Goal: Information Seeking & Learning: Find specific fact

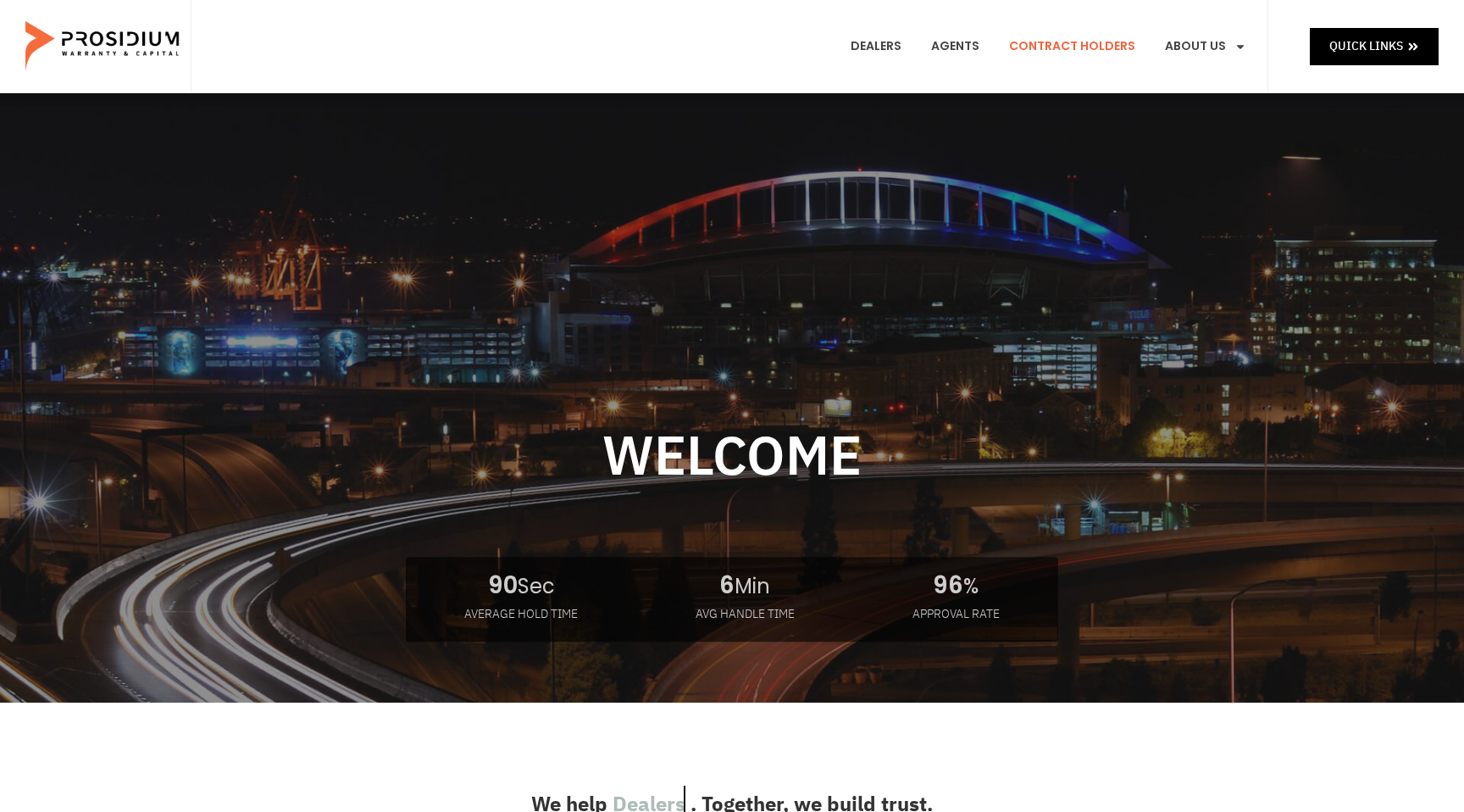
click at [1087, 46] on link "Contract Holders" at bounding box center [1072, 46] width 152 height 63
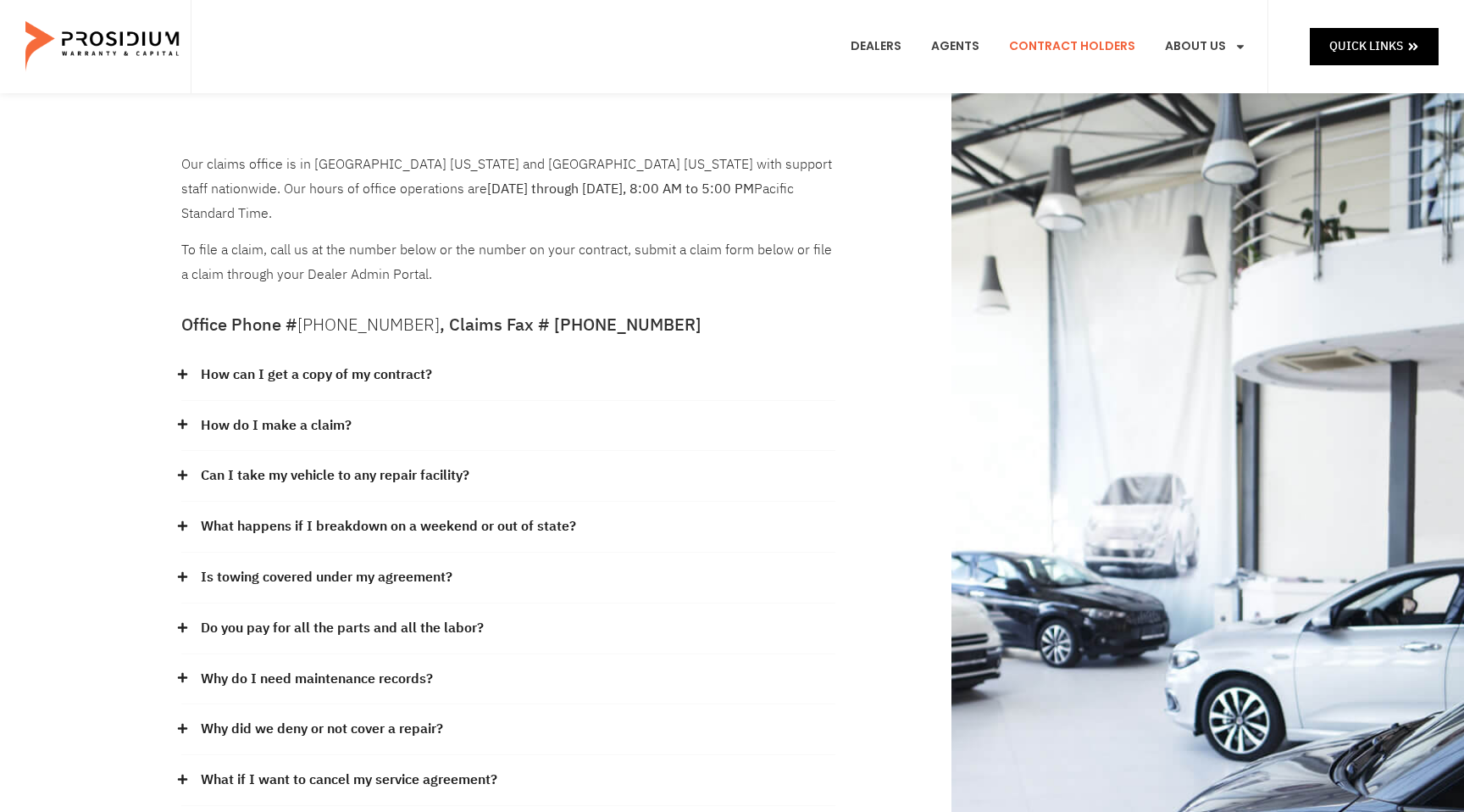
click at [183, 369] on icon at bounding box center [183, 374] width 9 height 9
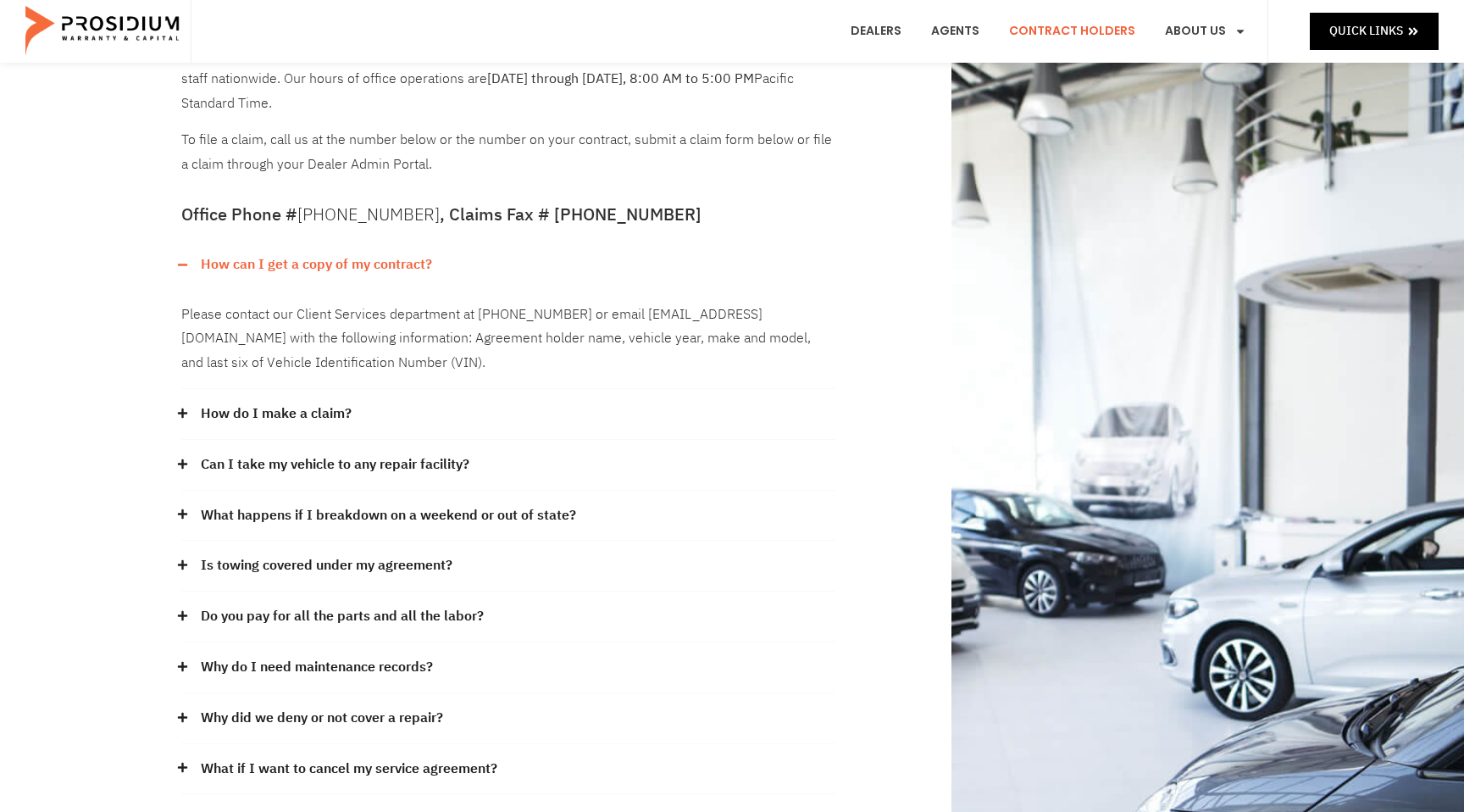
scroll to position [111, 0]
click at [183, 509] on icon at bounding box center [183, 513] width 9 height 9
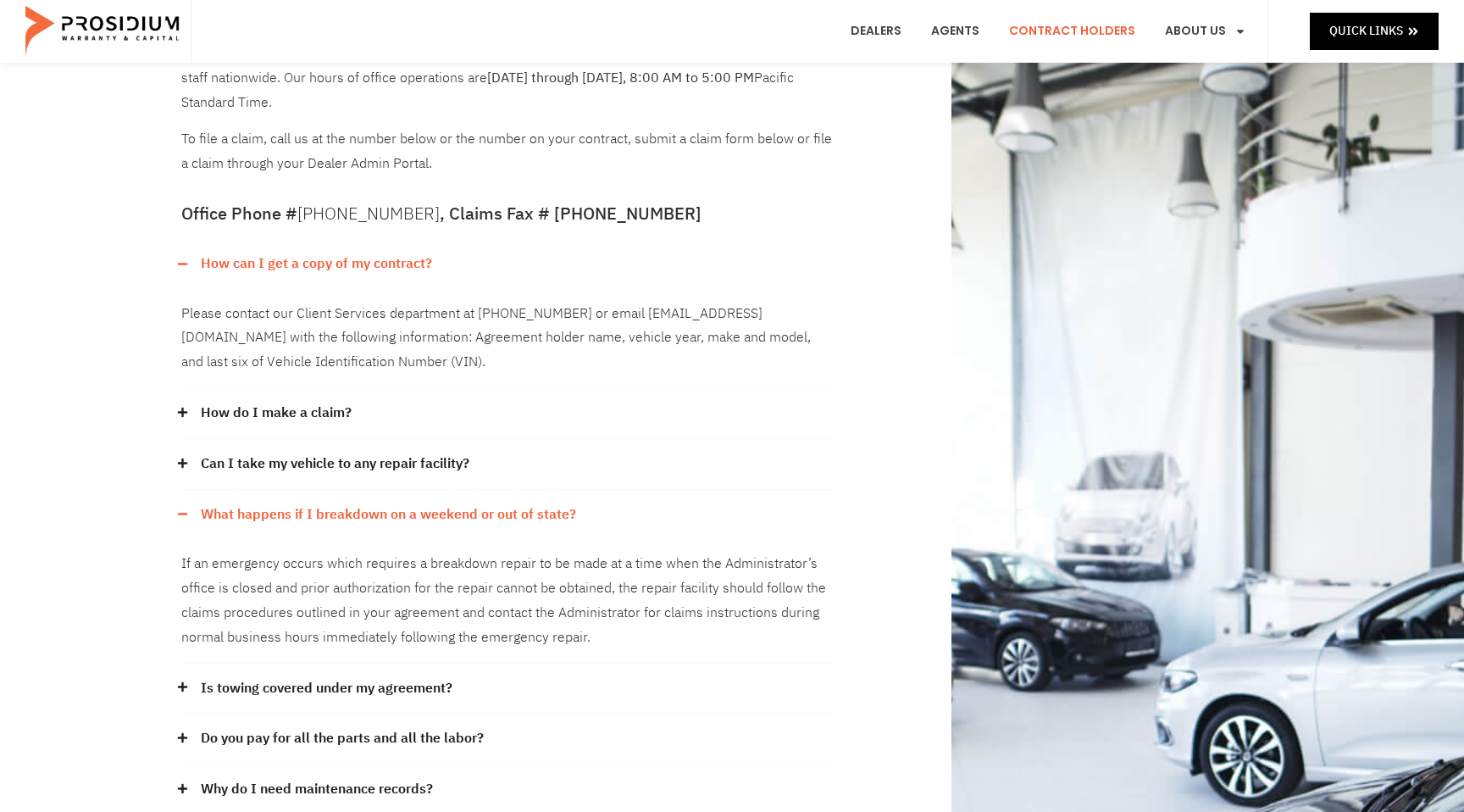
click at [185, 458] on icon at bounding box center [183, 464] width 11 height 11
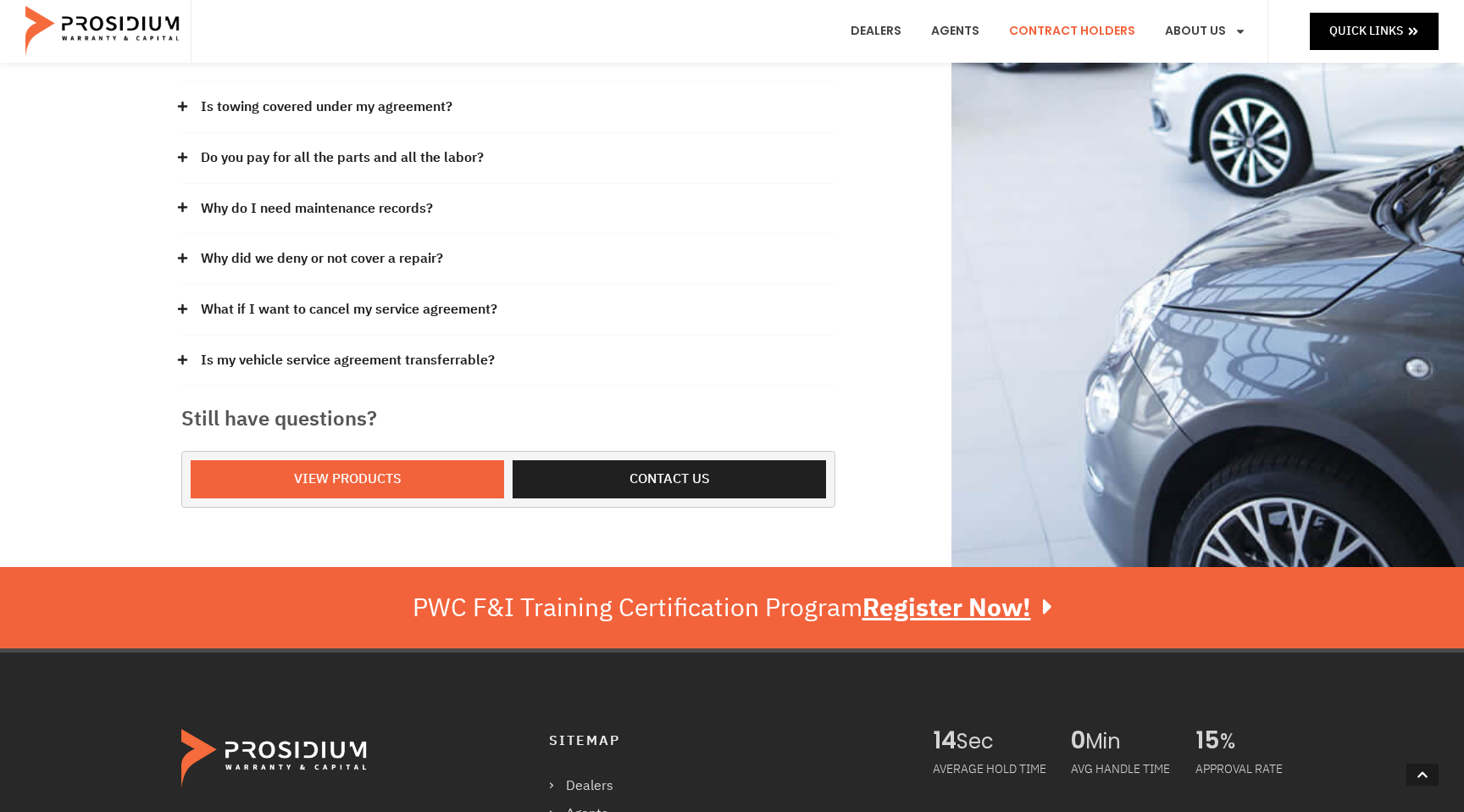
scroll to position [793, 0]
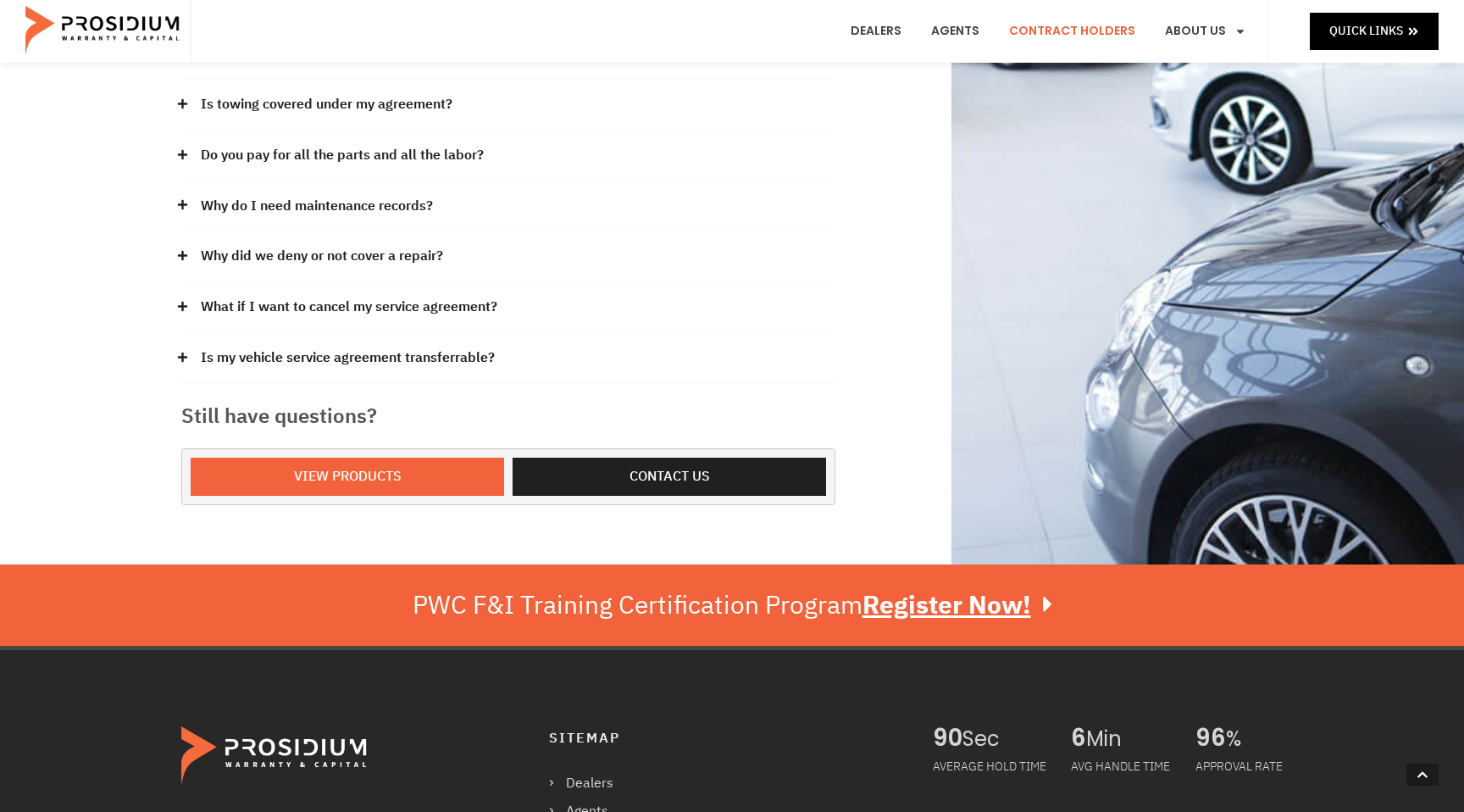
click at [183, 351] on icon at bounding box center [183, 357] width 11 height 11
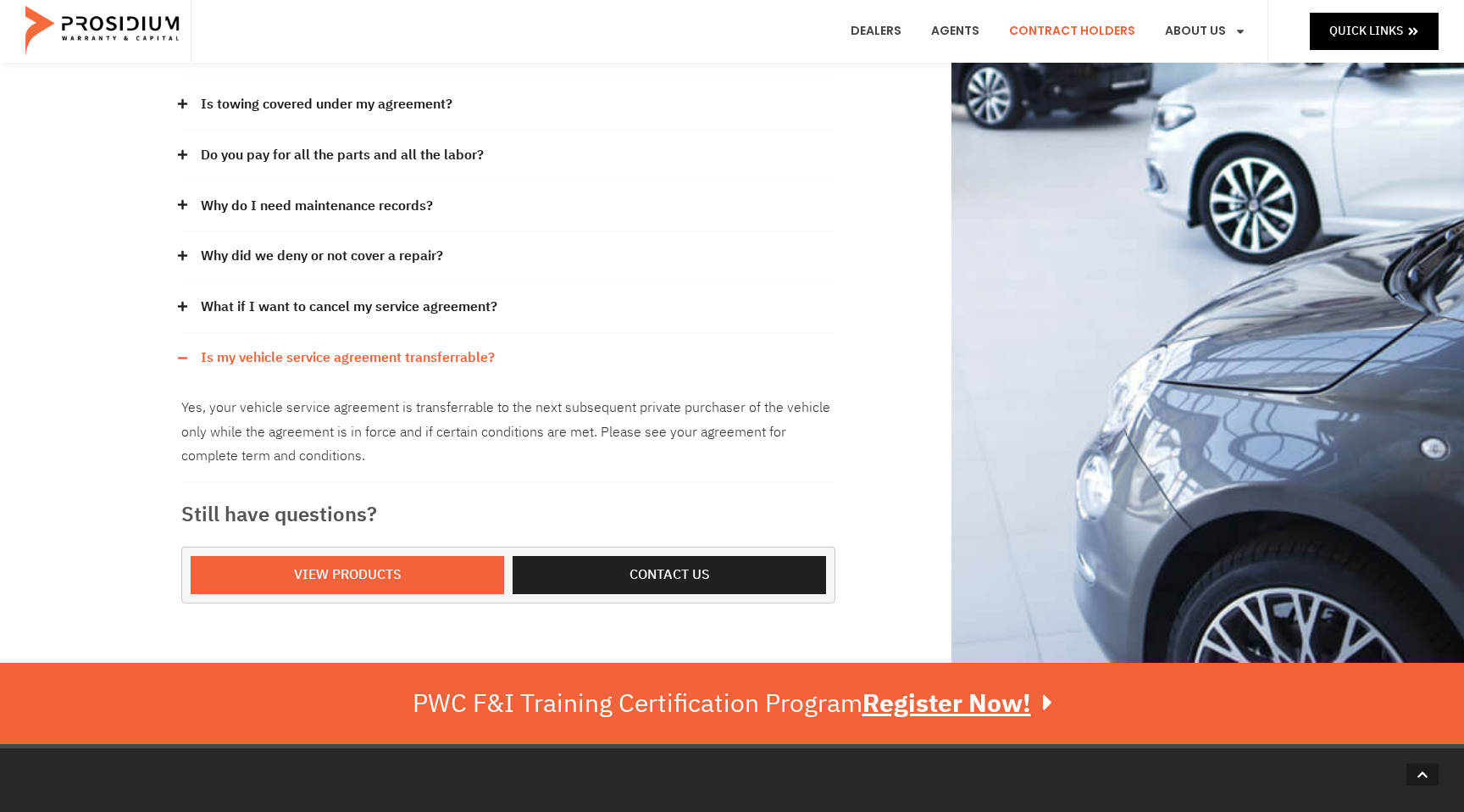
click at [183, 352] on icon at bounding box center [183, 358] width 11 height 11
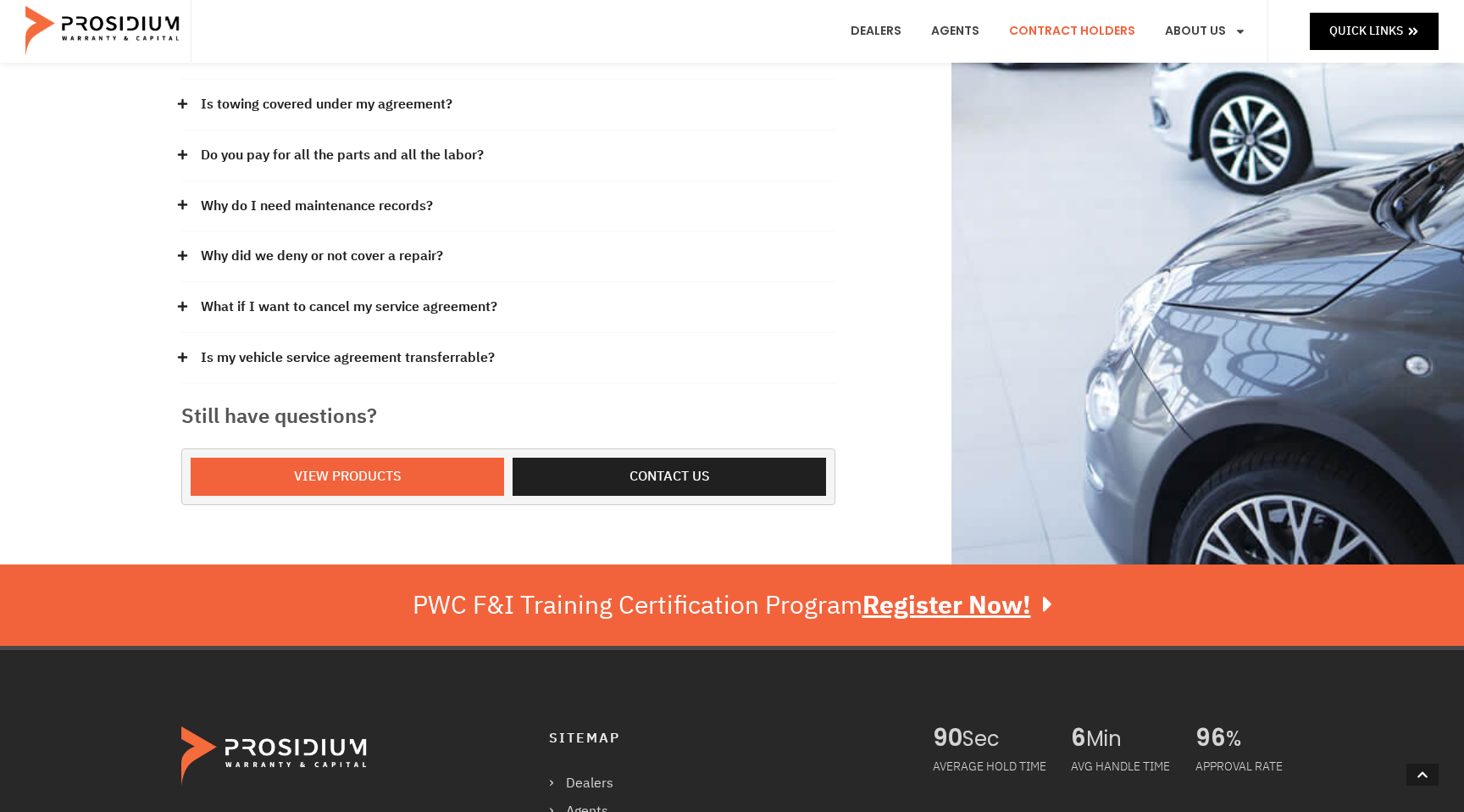
click at [184, 302] on icon at bounding box center [183, 306] width 9 height 9
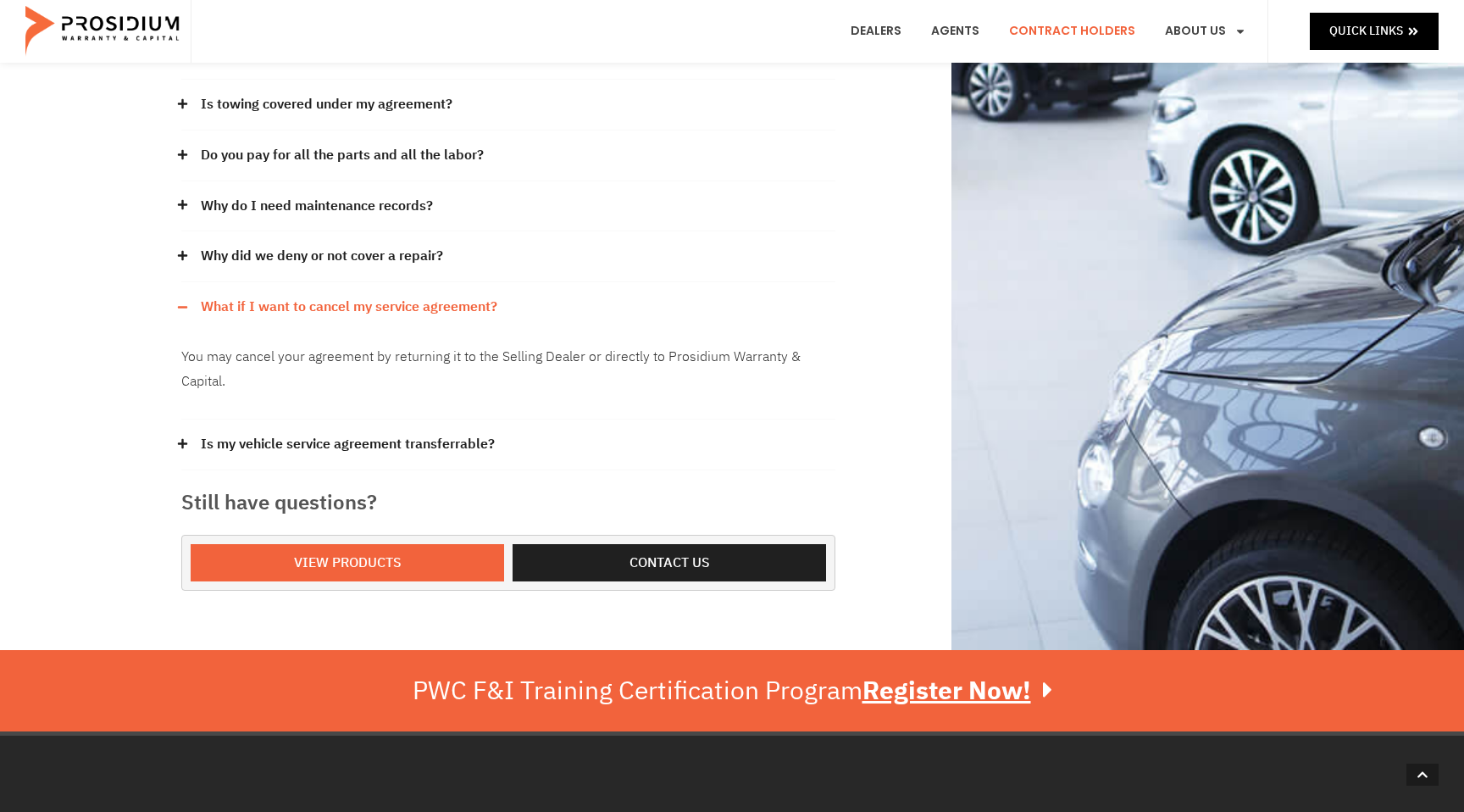
click at [184, 302] on icon at bounding box center [183, 307] width 11 height 11
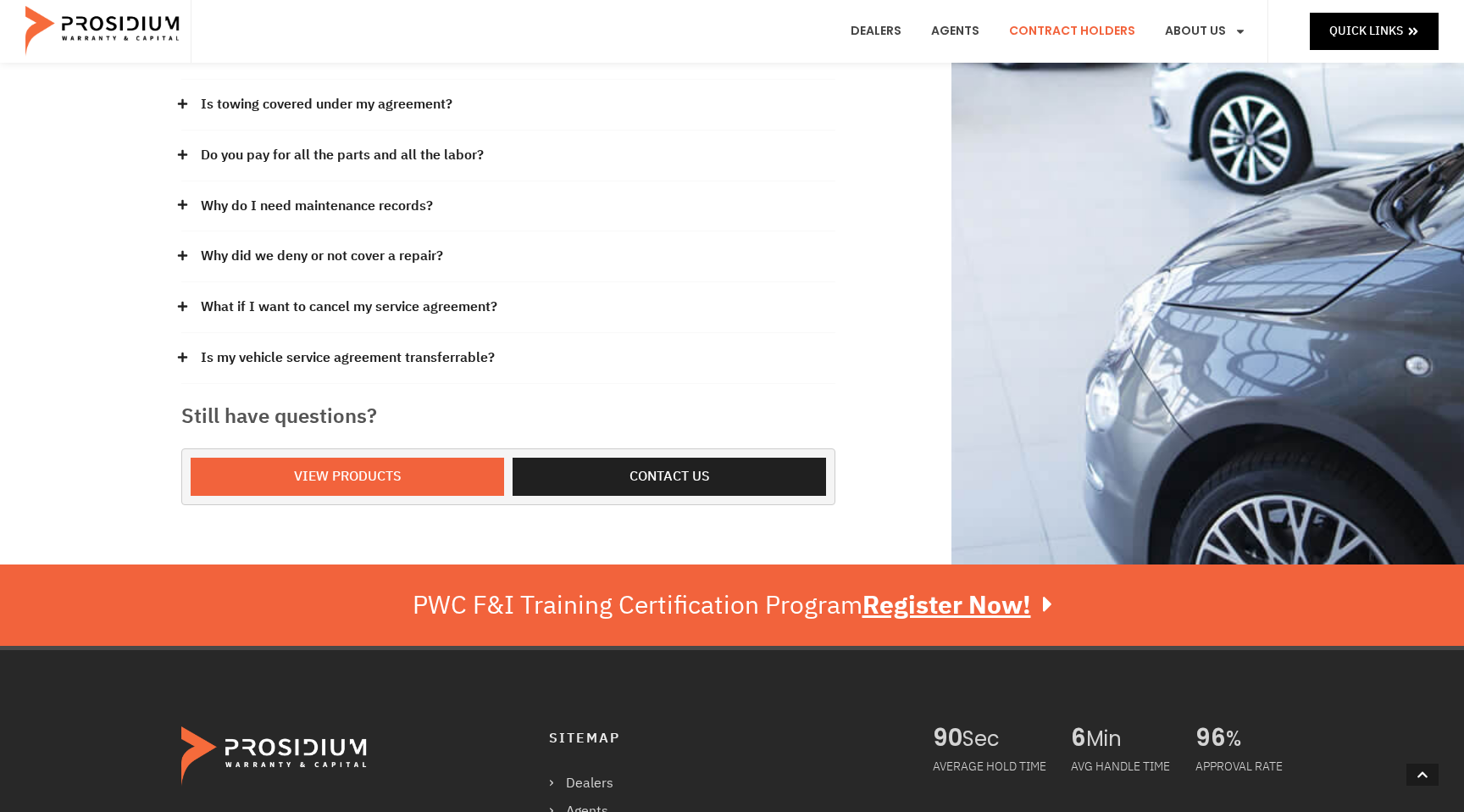
click at [184, 250] on icon at bounding box center [183, 256] width 11 height 11
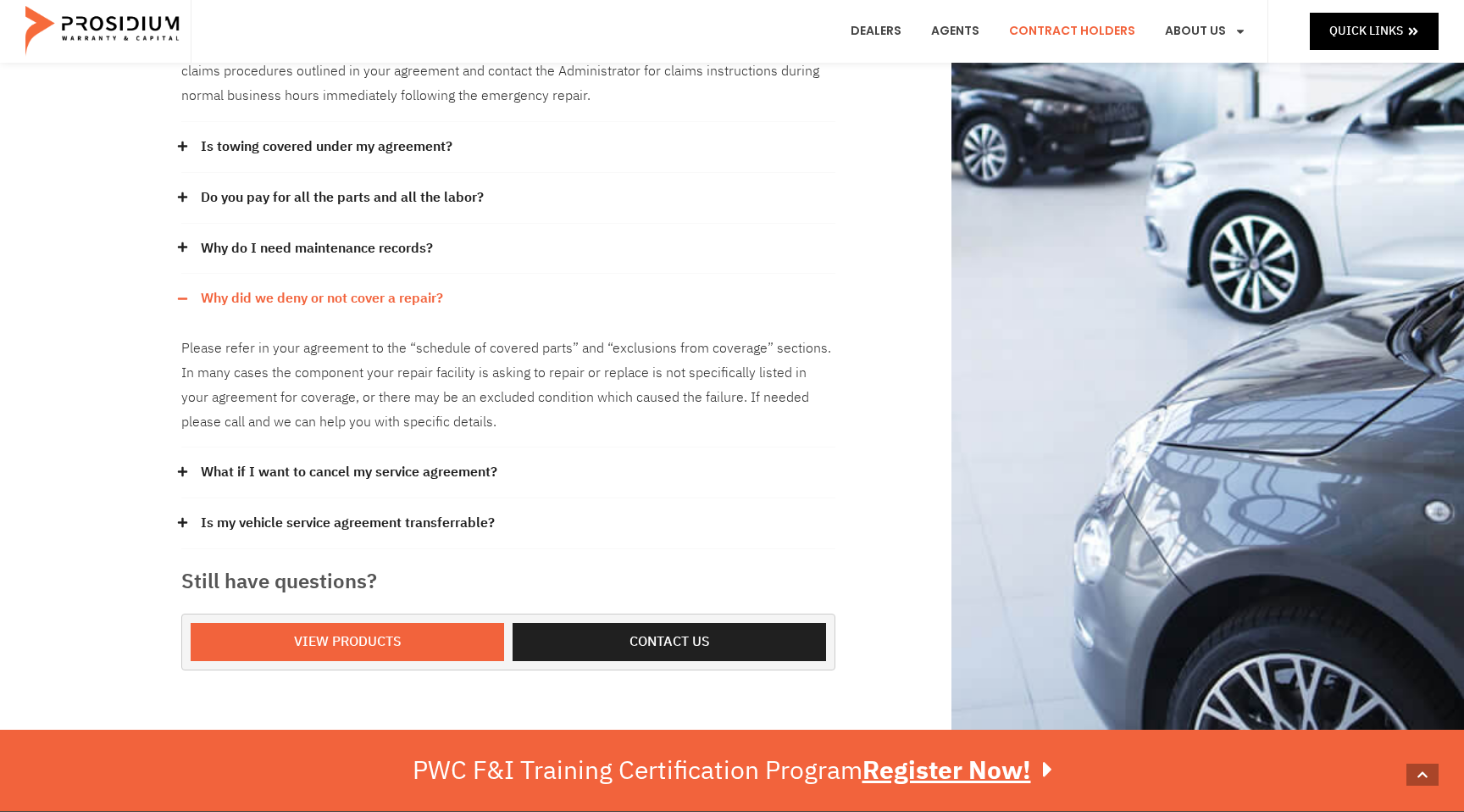
scroll to position [750, 0]
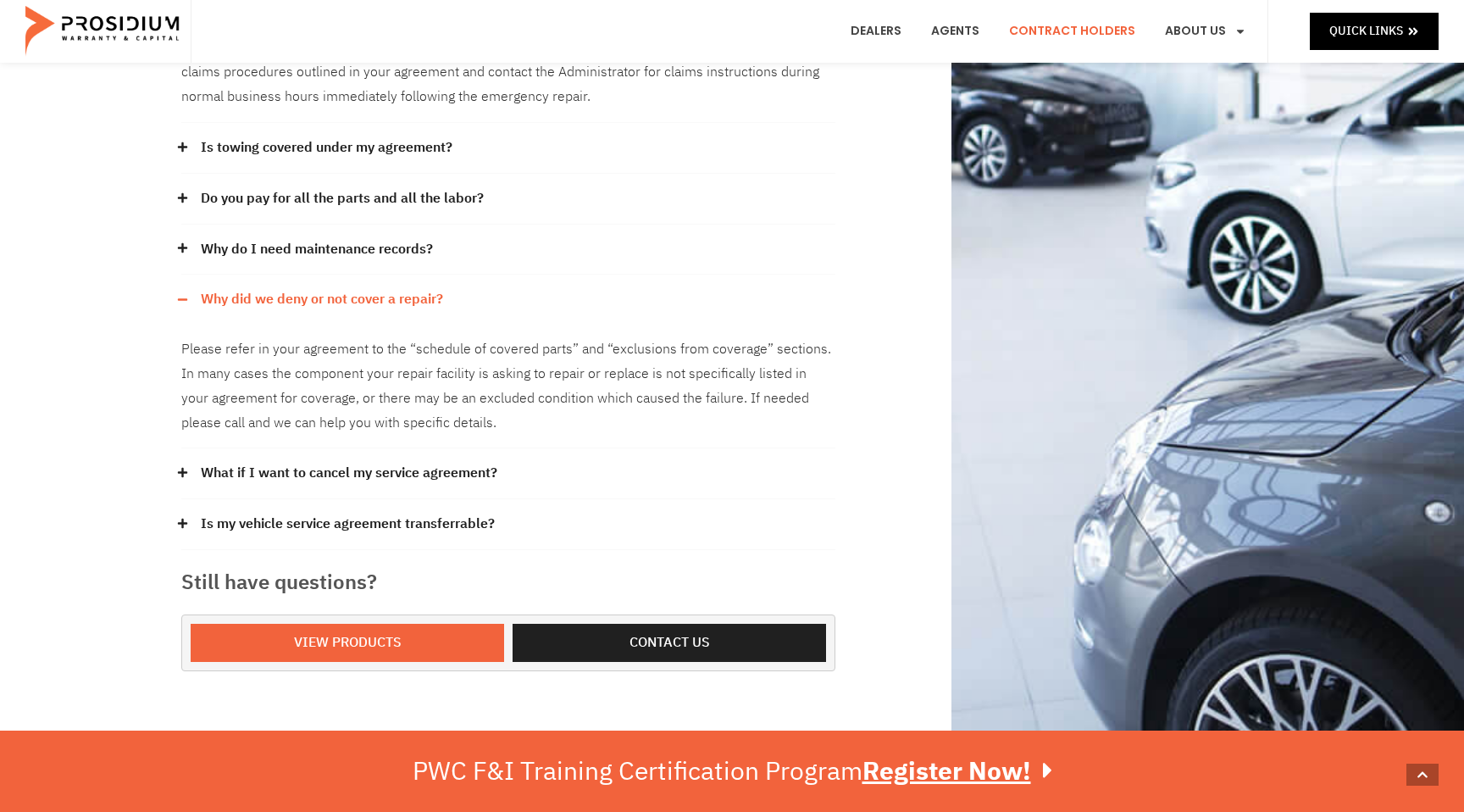
click at [183, 298] on icon at bounding box center [183, 299] width 9 height 2
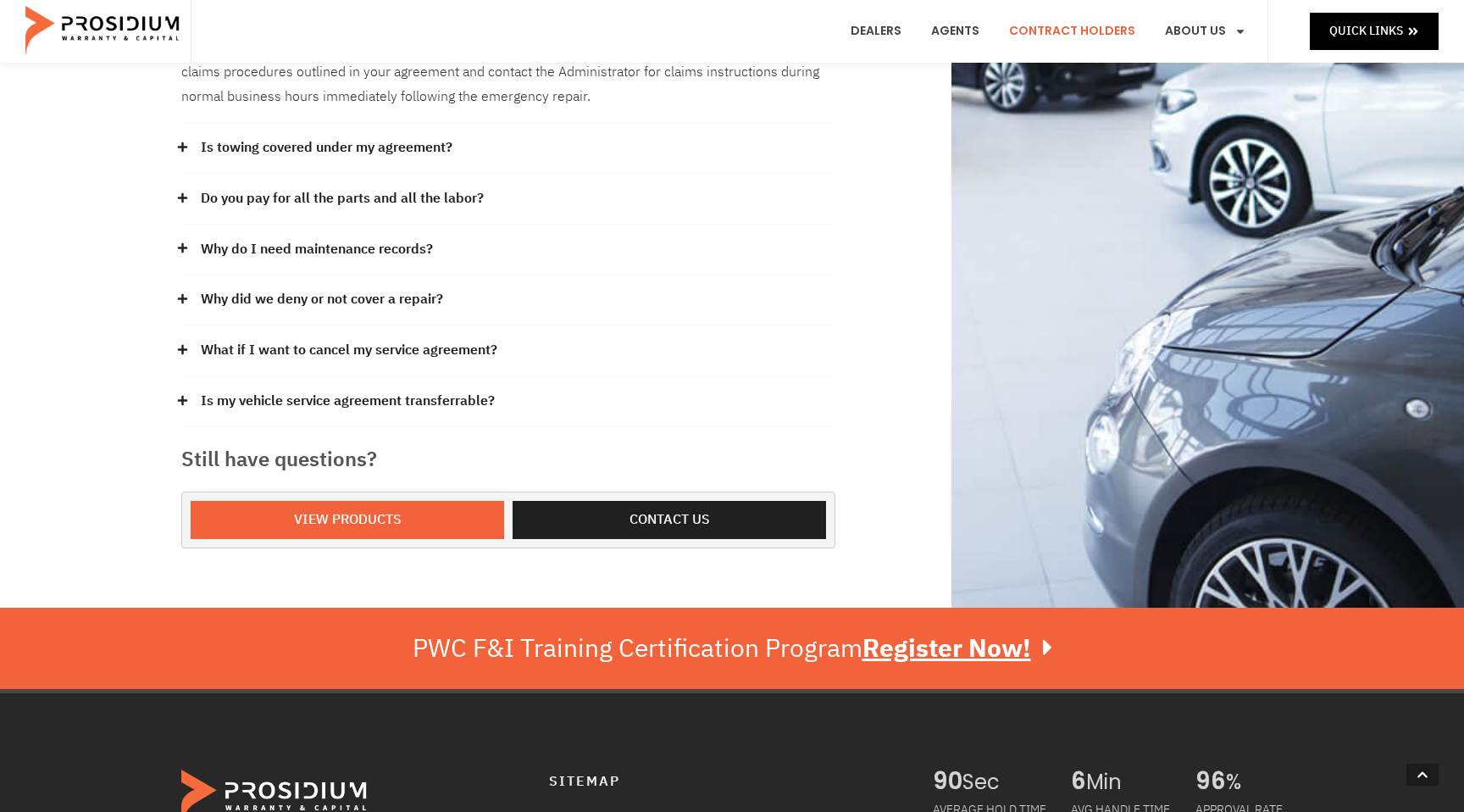
click at [182, 243] on icon at bounding box center [183, 248] width 11 height 11
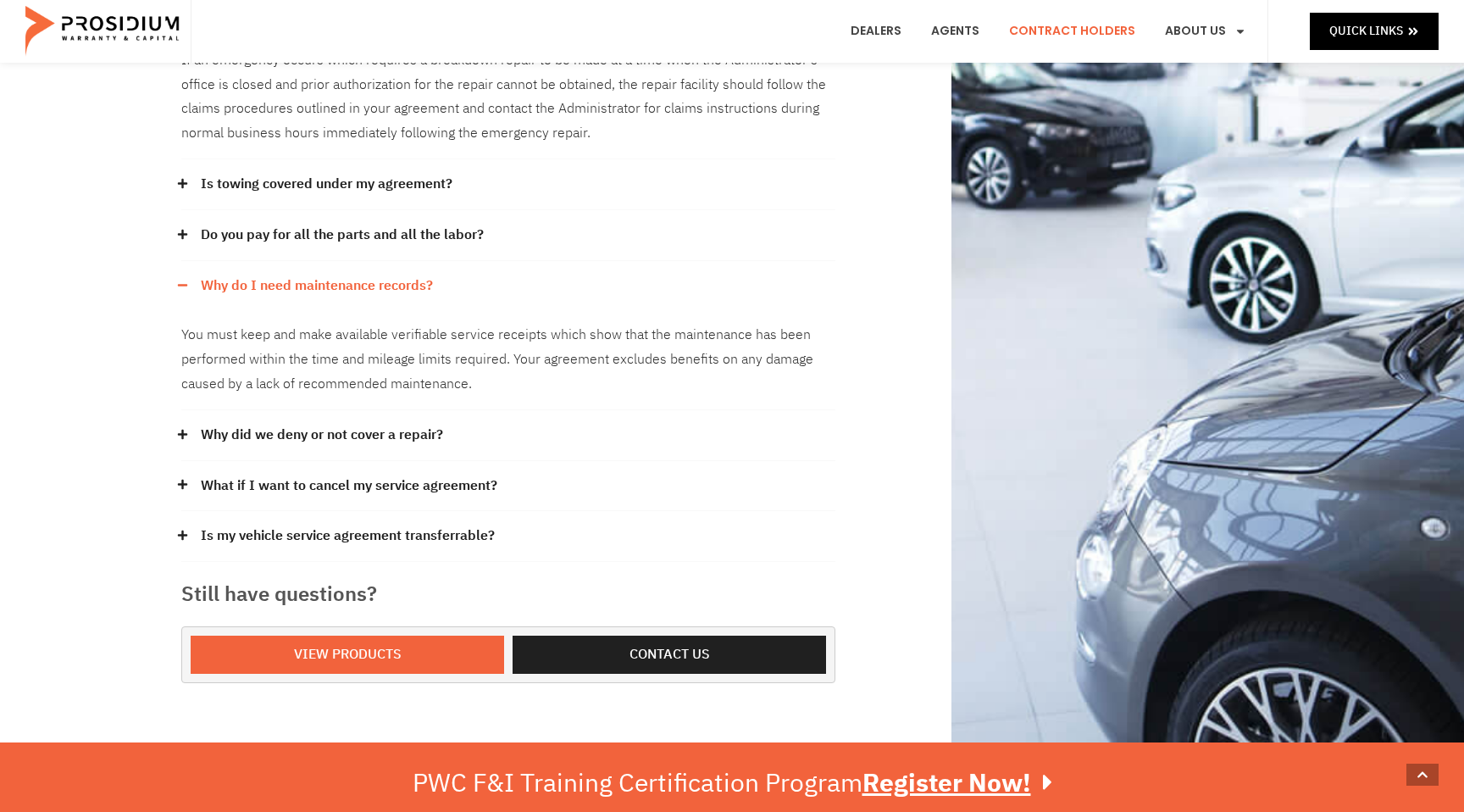
scroll to position [707, 0]
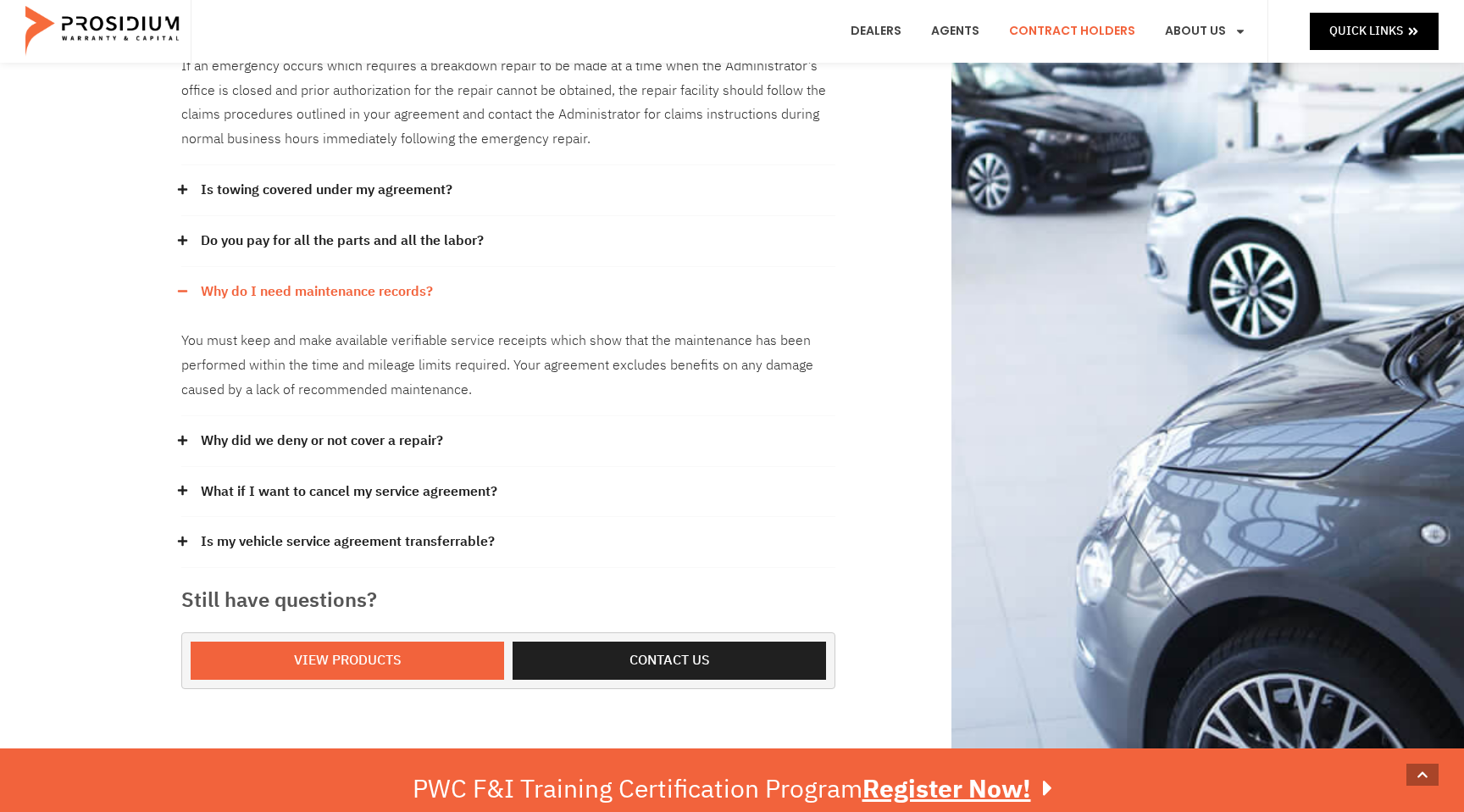
click at [184, 286] on icon at bounding box center [183, 291] width 11 height 11
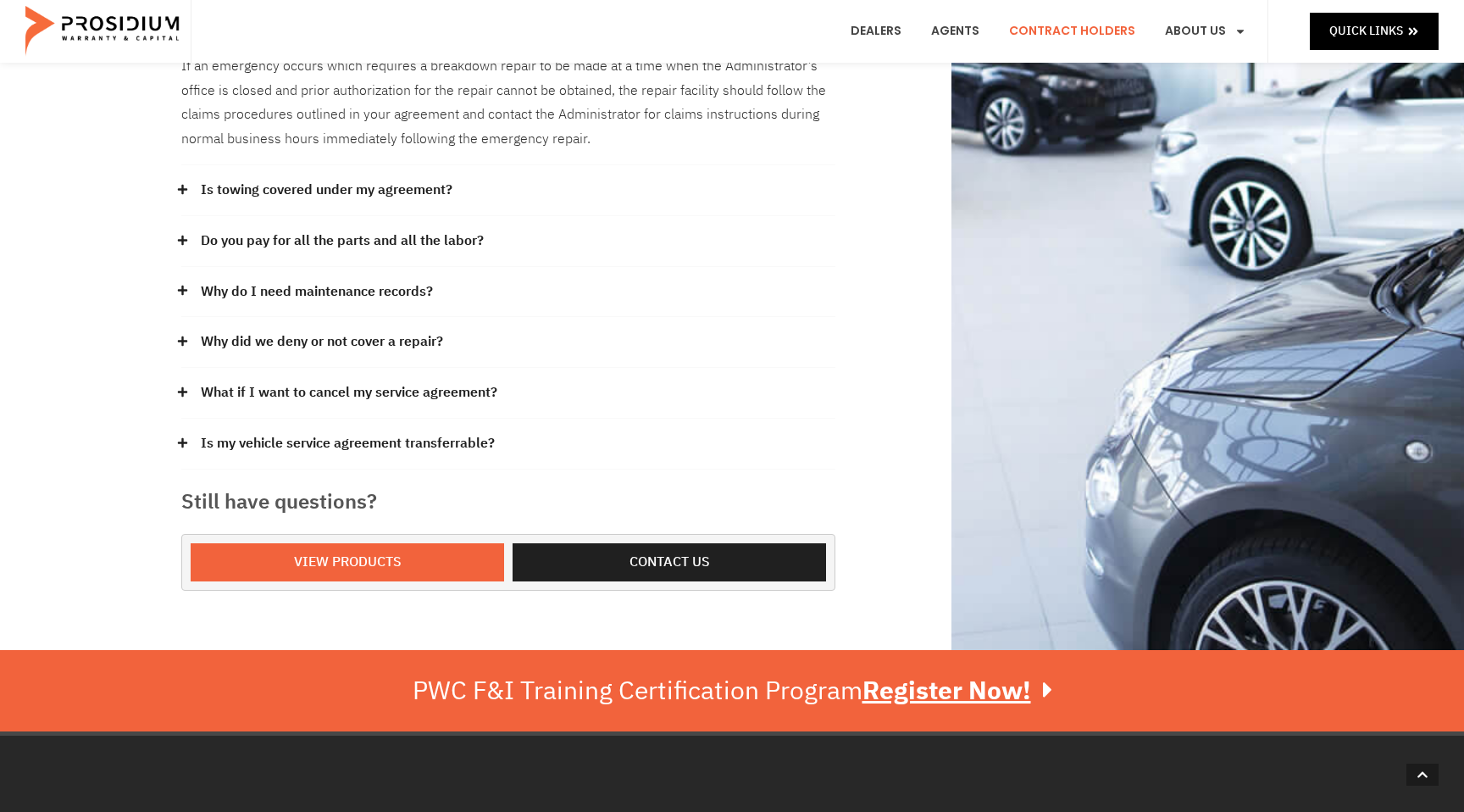
click at [178, 208] on div "Our claims office is in [GEOGRAPHIC_DATA] [US_STATE] and [GEOGRAPHIC_DATA] [US_…" at bounding box center [509, 17] width 672 height 1162
click at [183, 235] on icon at bounding box center [183, 240] width 9 height 9
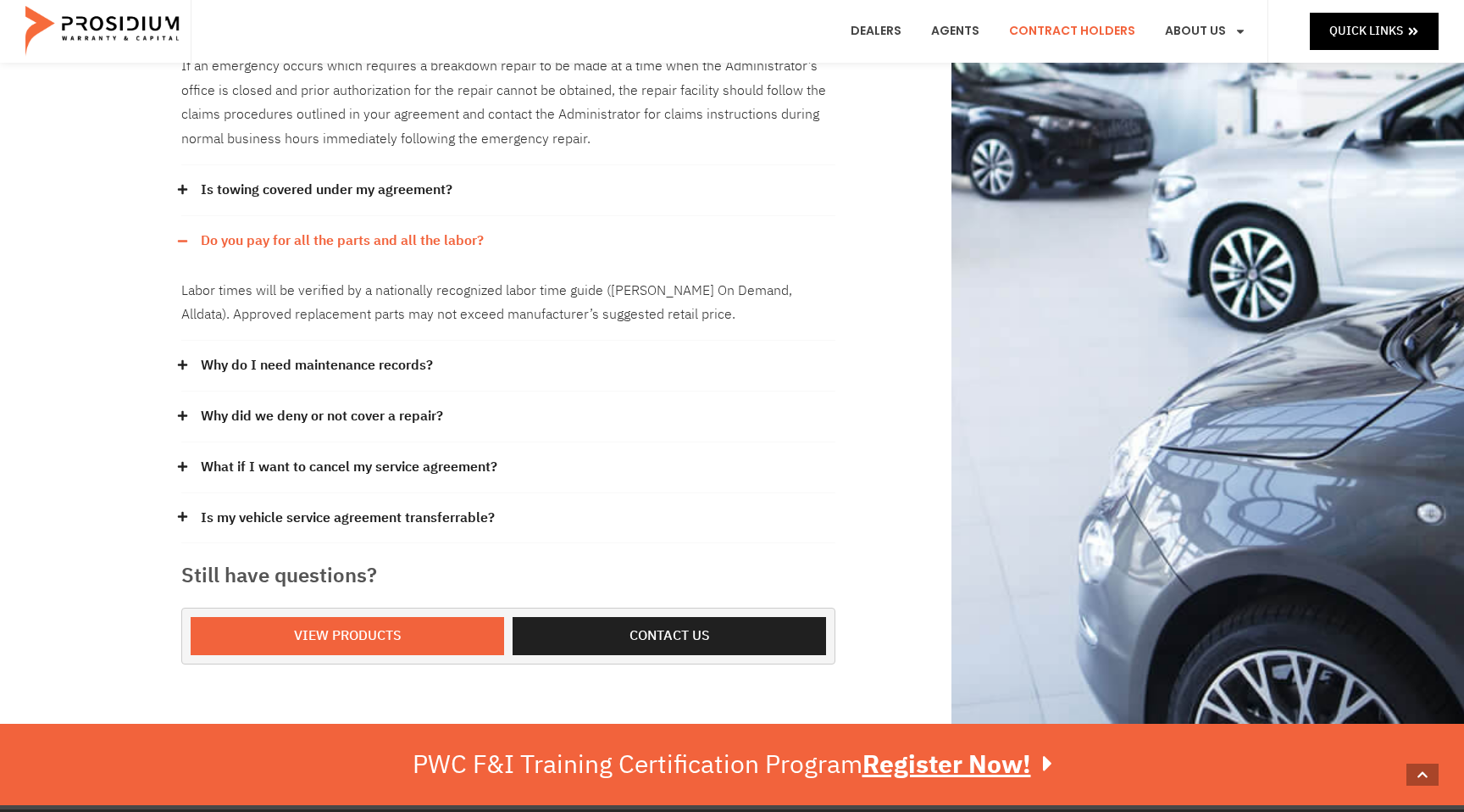
click at [183, 240] on icon at bounding box center [183, 241] width 9 height 2
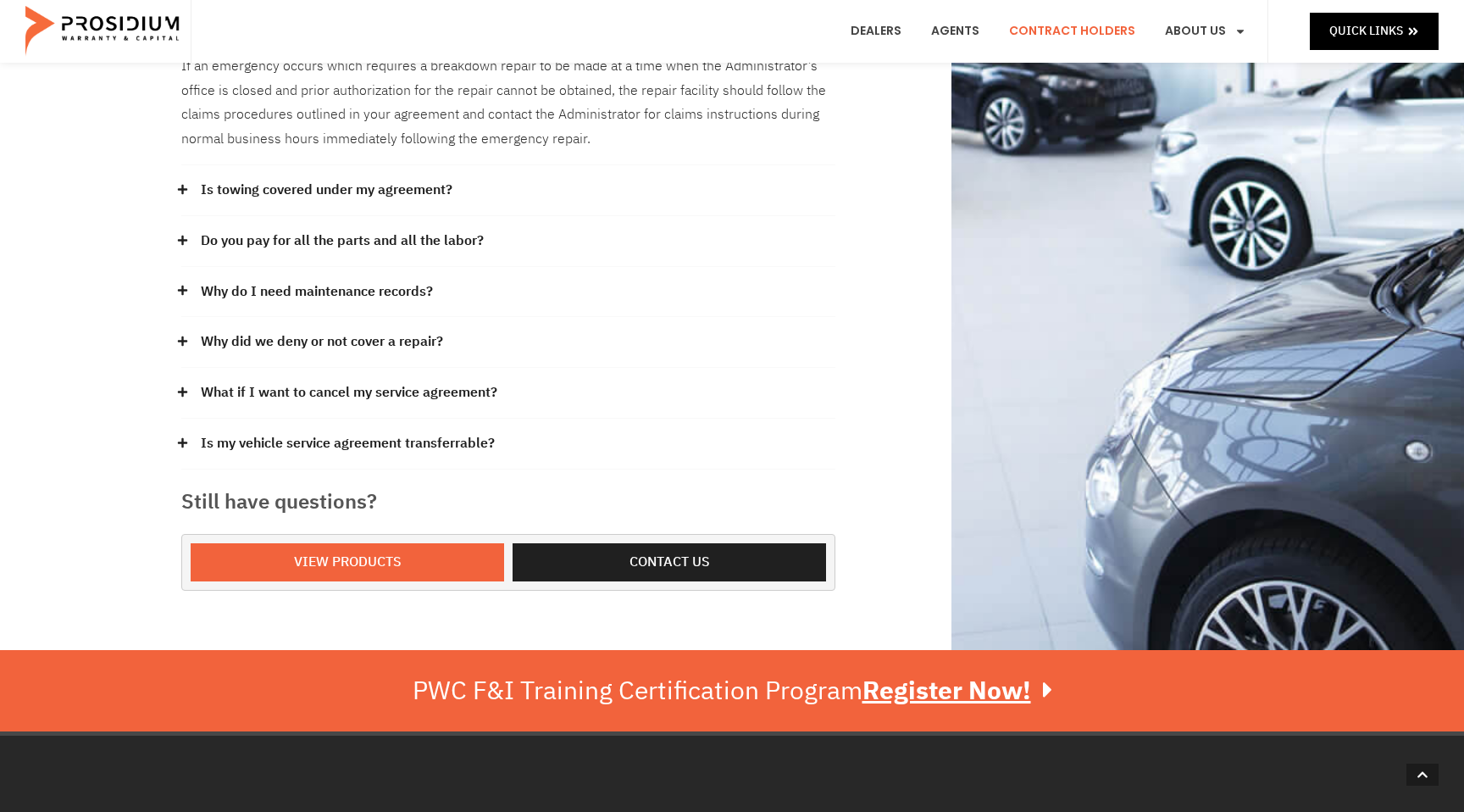
click at [184, 184] on icon at bounding box center [183, 189] width 11 height 11
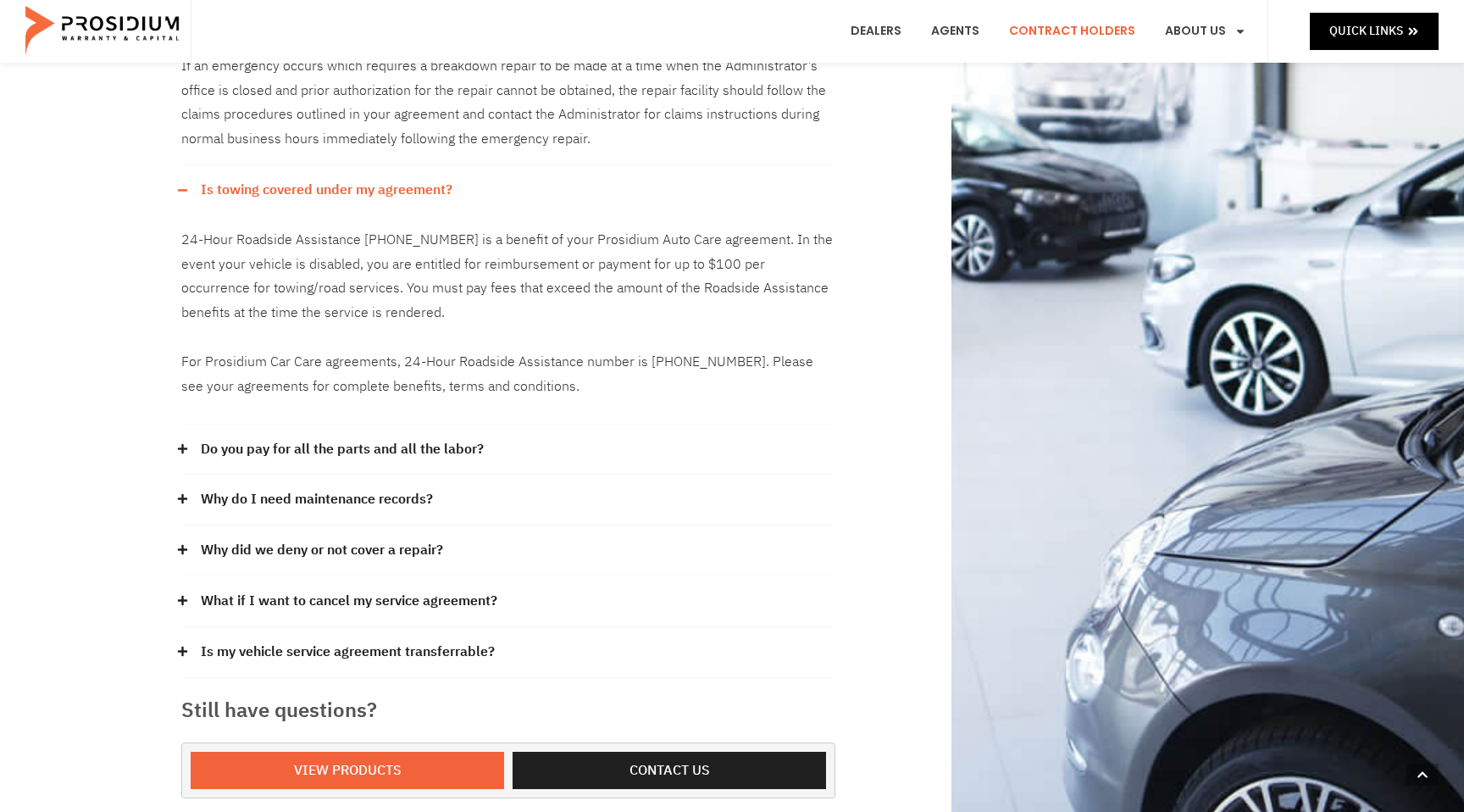
scroll to position [726, 0]
